Goal: Transaction & Acquisition: Purchase product/service

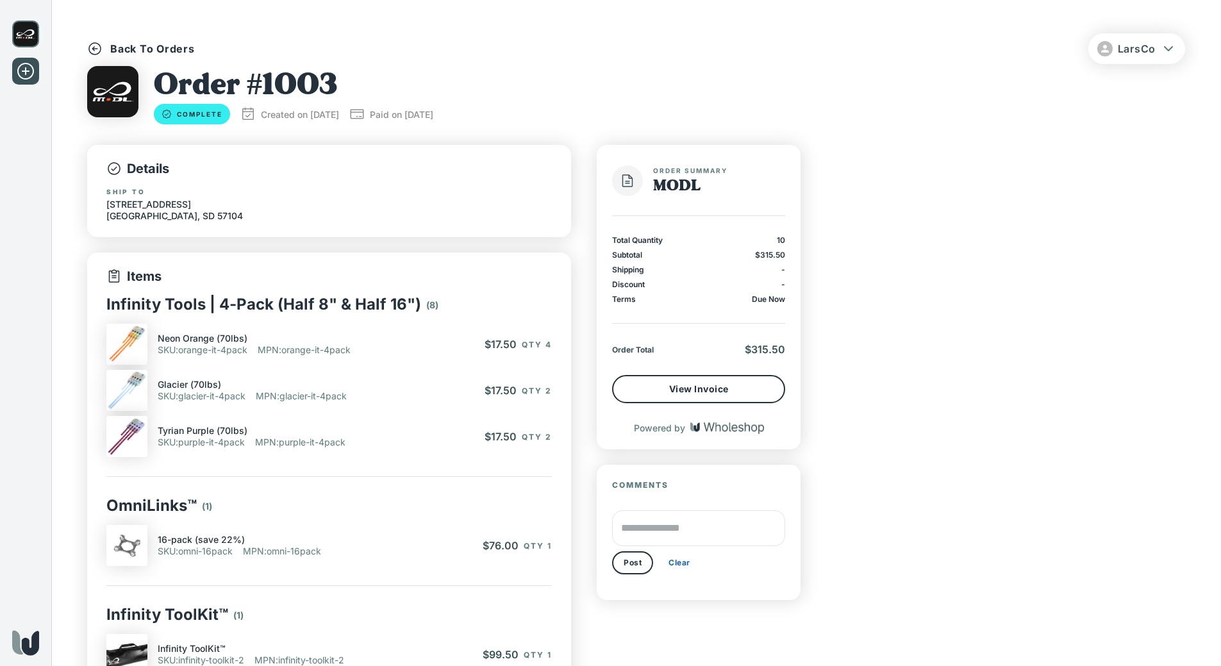
click at [94, 44] on icon "button" at bounding box center [94, 48] width 15 height 15
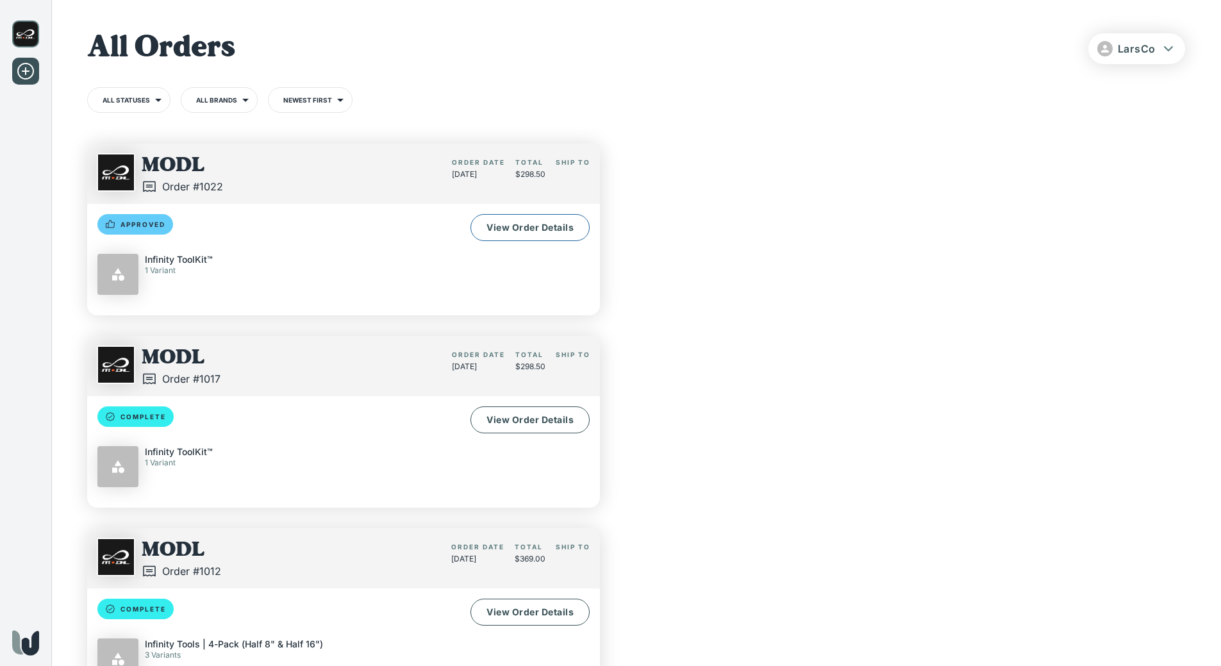
click at [524, 233] on link "View Order Details" at bounding box center [529, 227] width 119 height 27
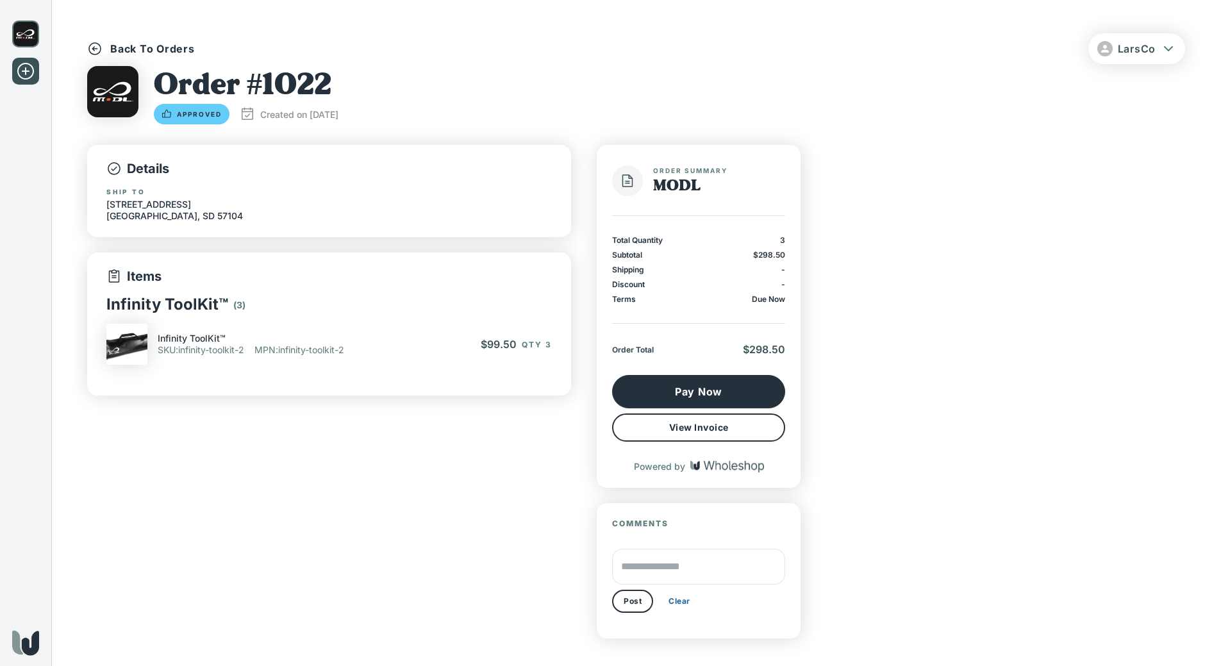
click at [287, 84] on h1 "Order # 1022" at bounding box center [246, 85] width 185 height 38
copy h1 "1022"
click at [757, 384] on button "Pay Now" at bounding box center [698, 391] width 173 height 33
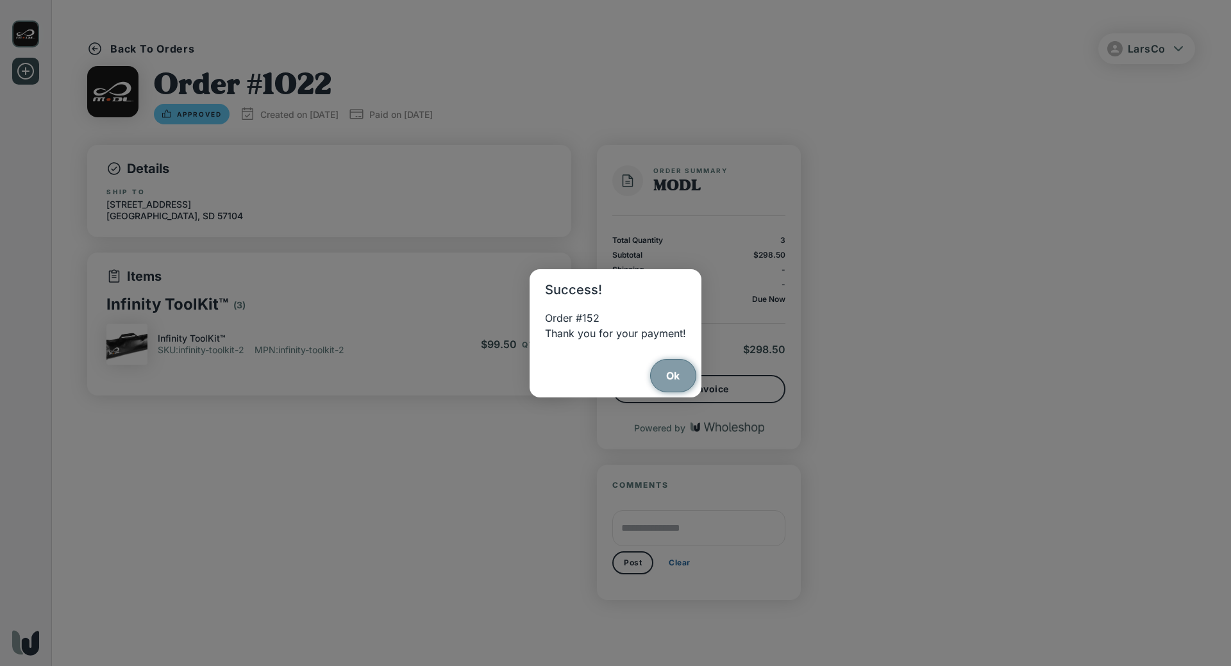
click at [671, 376] on button "Ok" at bounding box center [673, 375] width 47 height 33
